Goal: Check status: Check status

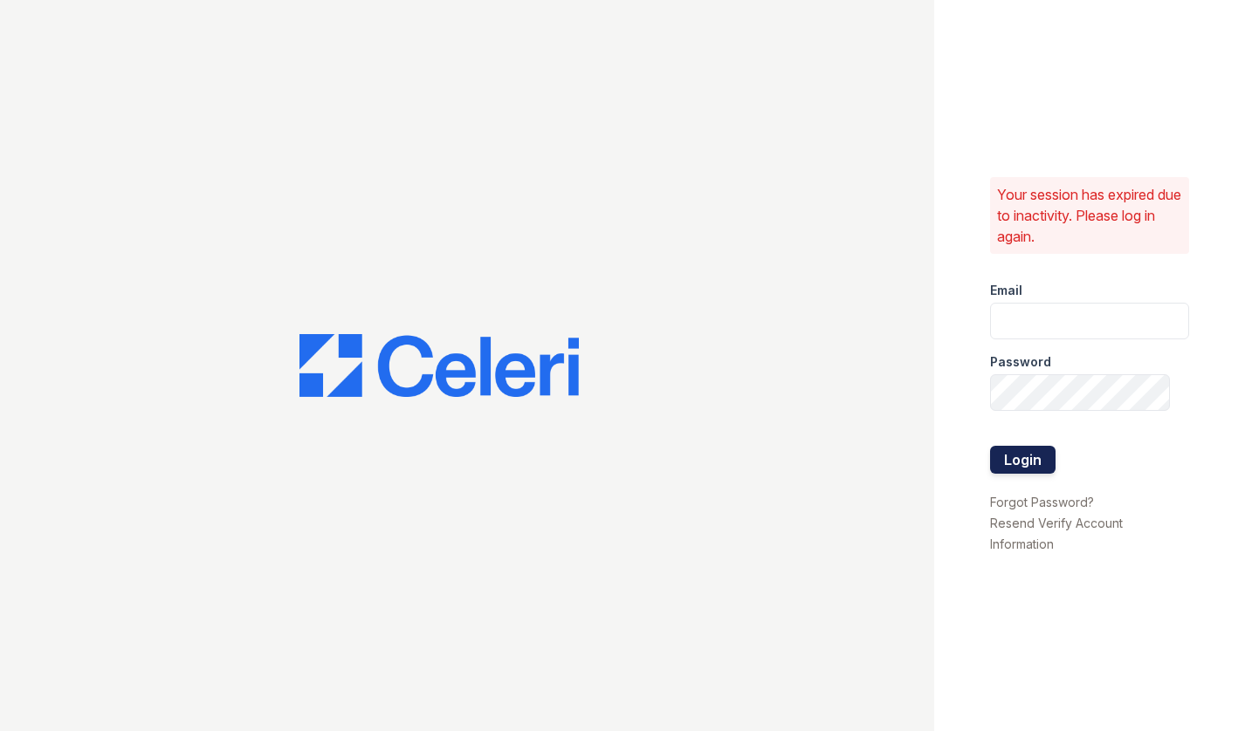
type input "[EMAIL_ADDRESS][DOMAIN_NAME]"
click at [1038, 449] on button "Login" at bounding box center [1022, 460] width 65 height 28
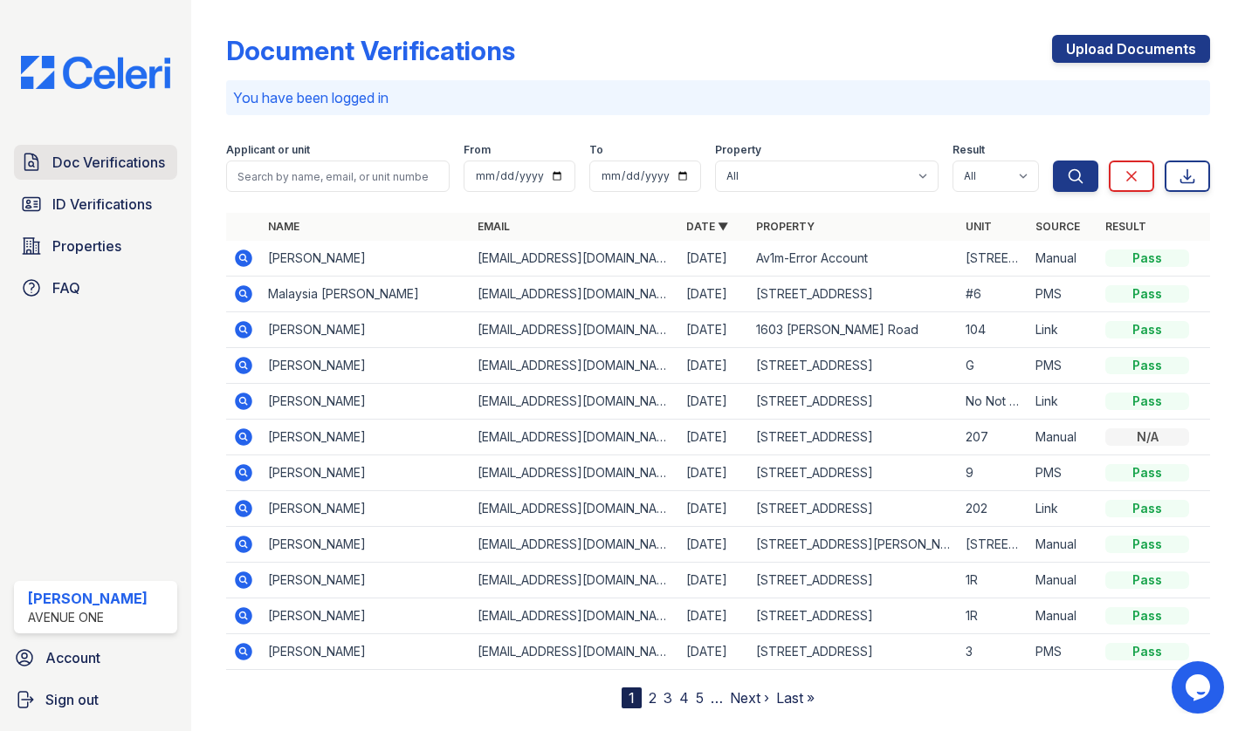
click at [98, 153] on span "Doc Verifications" at bounding box center [108, 162] width 113 height 21
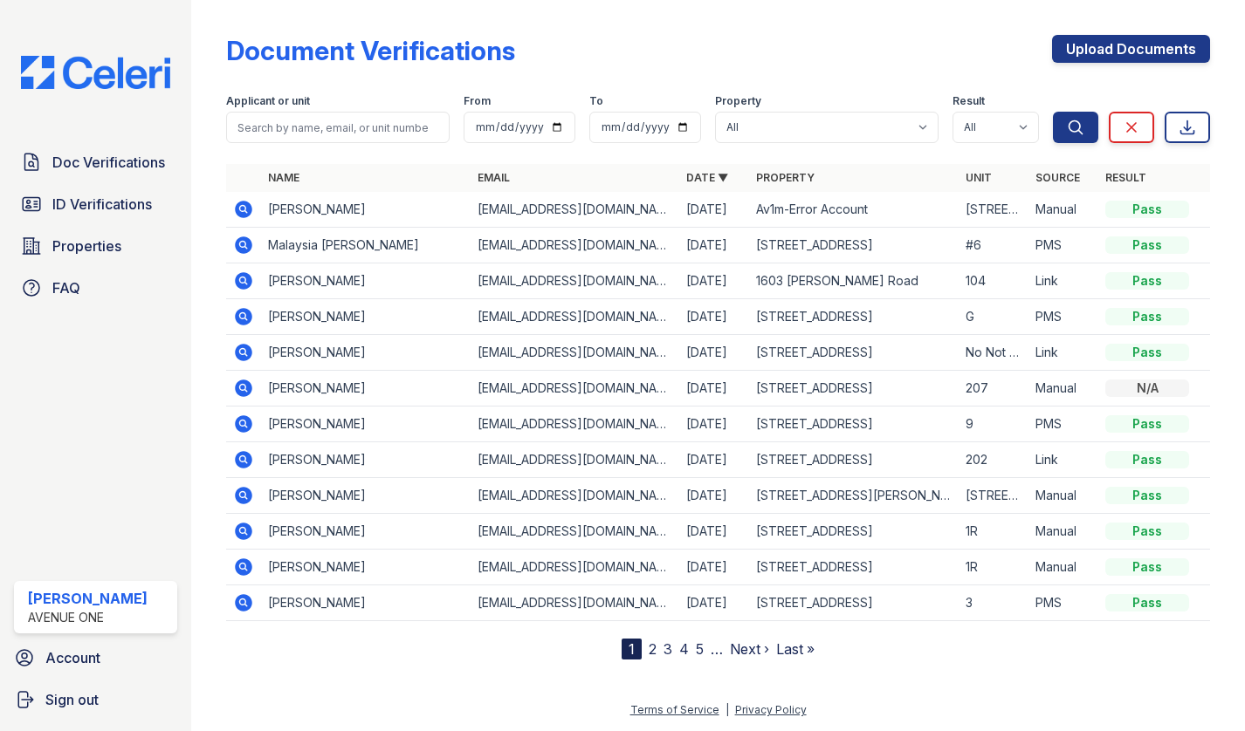
click at [242, 245] on icon at bounding box center [242, 244] width 4 height 4
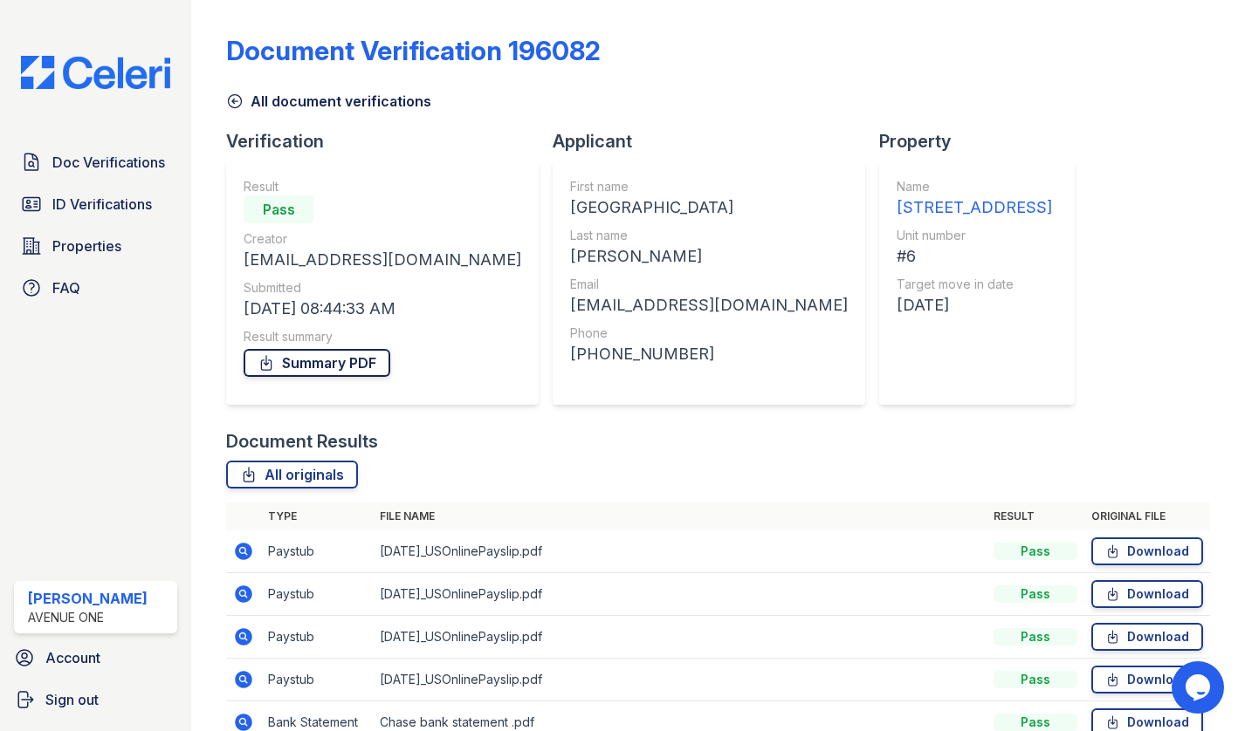
click at [323, 367] on link "Summary PDF" at bounding box center [316, 363] width 147 height 28
click at [305, 477] on link "All originals" at bounding box center [292, 475] width 132 height 28
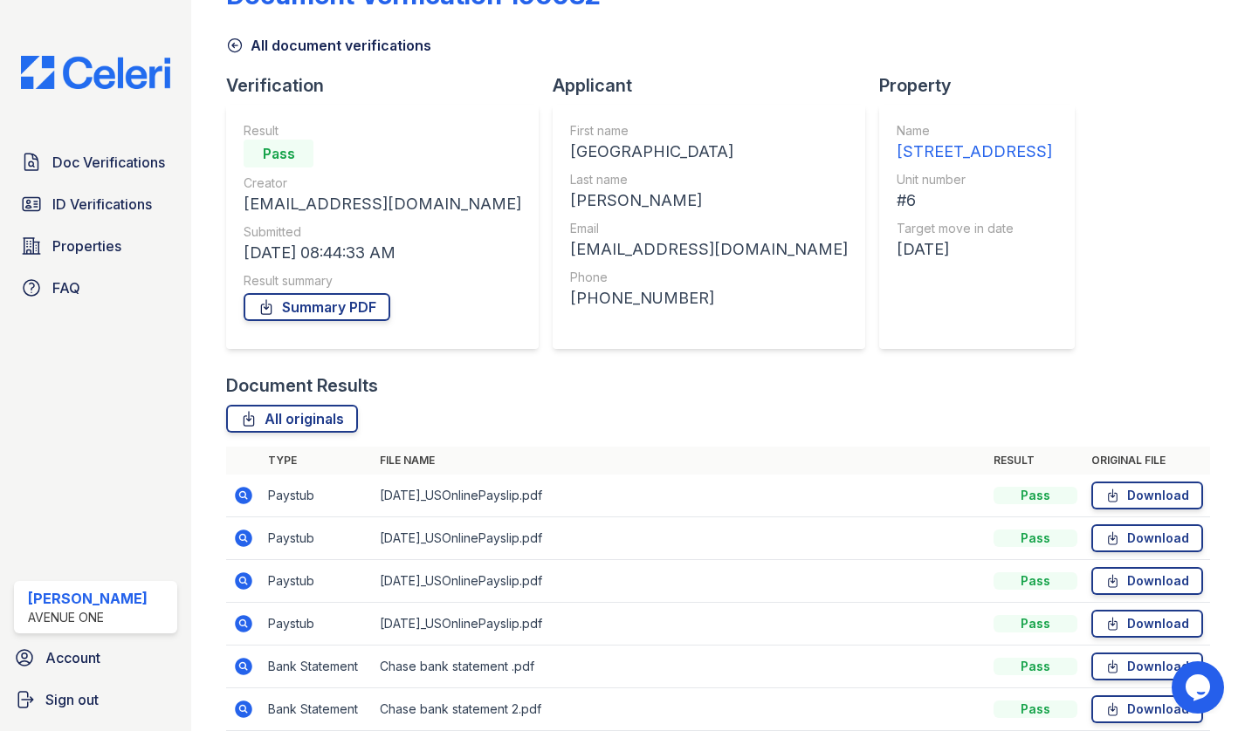
scroll to position [63, 0]
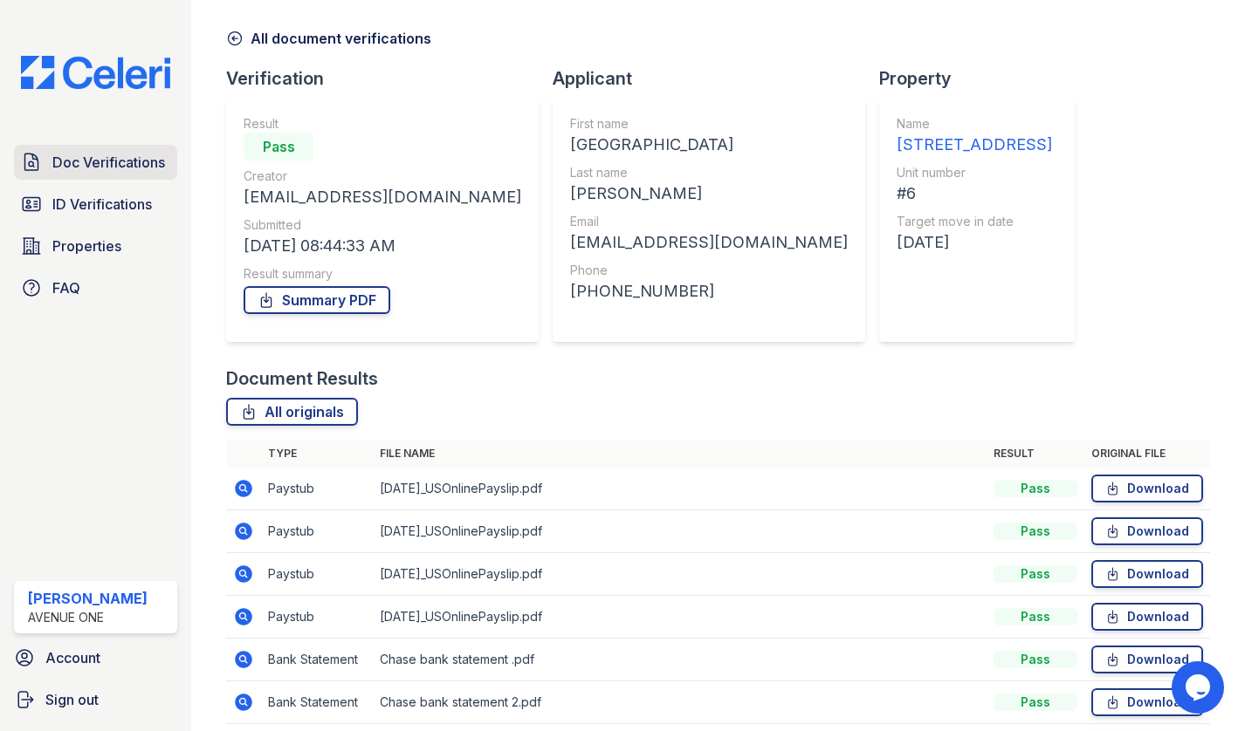
click at [136, 154] on span "Doc Verifications" at bounding box center [108, 162] width 113 height 21
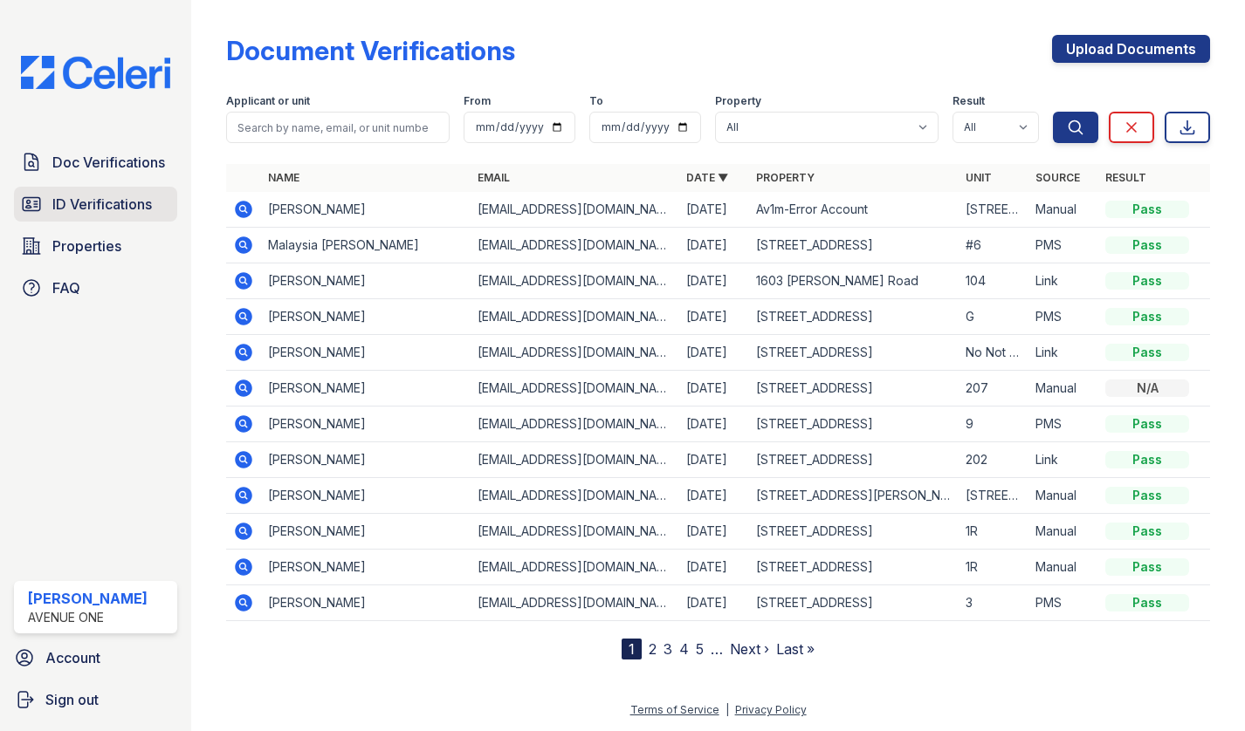
click at [130, 206] on span "ID Verifications" at bounding box center [101, 204] width 99 height 21
